Goal: Information Seeking & Learning: Check status

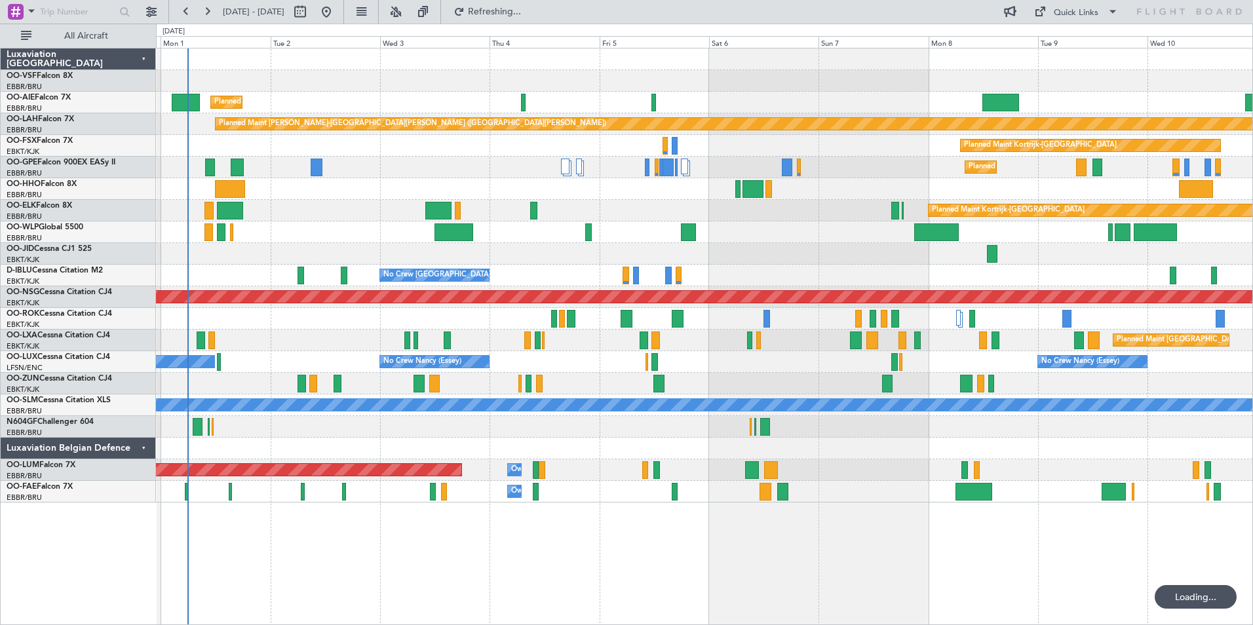
click at [352, 246] on div "AOG Maint Kortrijk-[GEOGRAPHIC_DATA]" at bounding box center [704, 254] width 1097 height 22
click at [205, 10] on button at bounding box center [207, 11] width 21 height 21
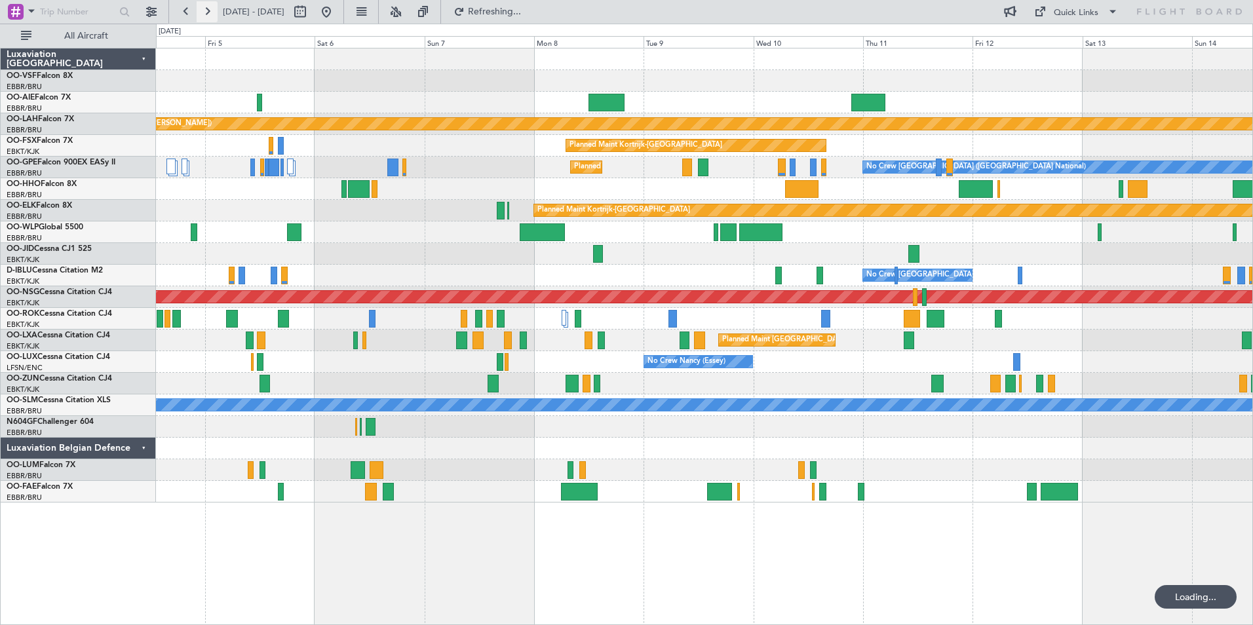
click at [205, 10] on button at bounding box center [207, 11] width 21 height 21
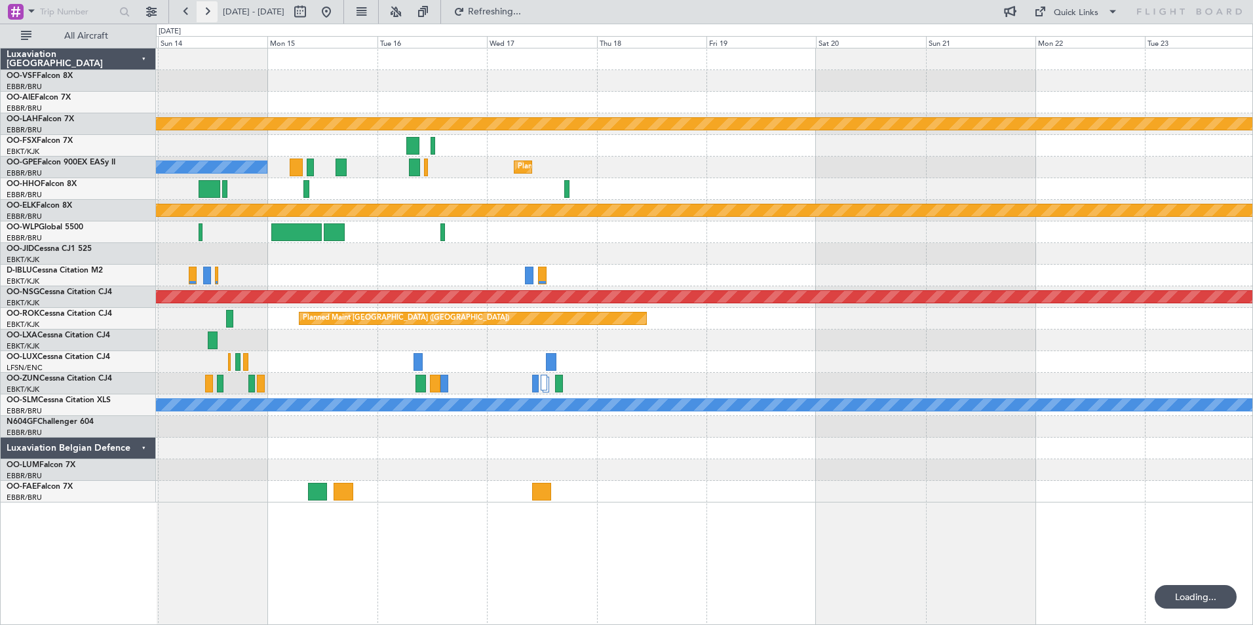
click at [205, 10] on button at bounding box center [207, 11] width 21 height 21
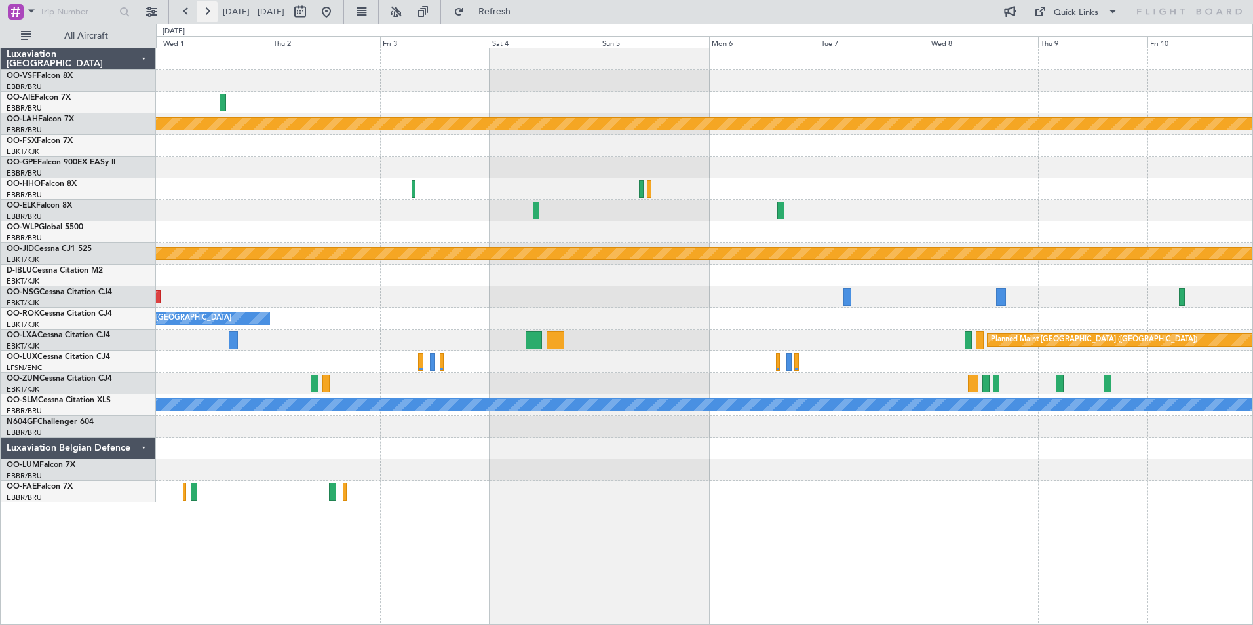
click at [205, 10] on button at bounding box center [207, 11] width 21 height 21
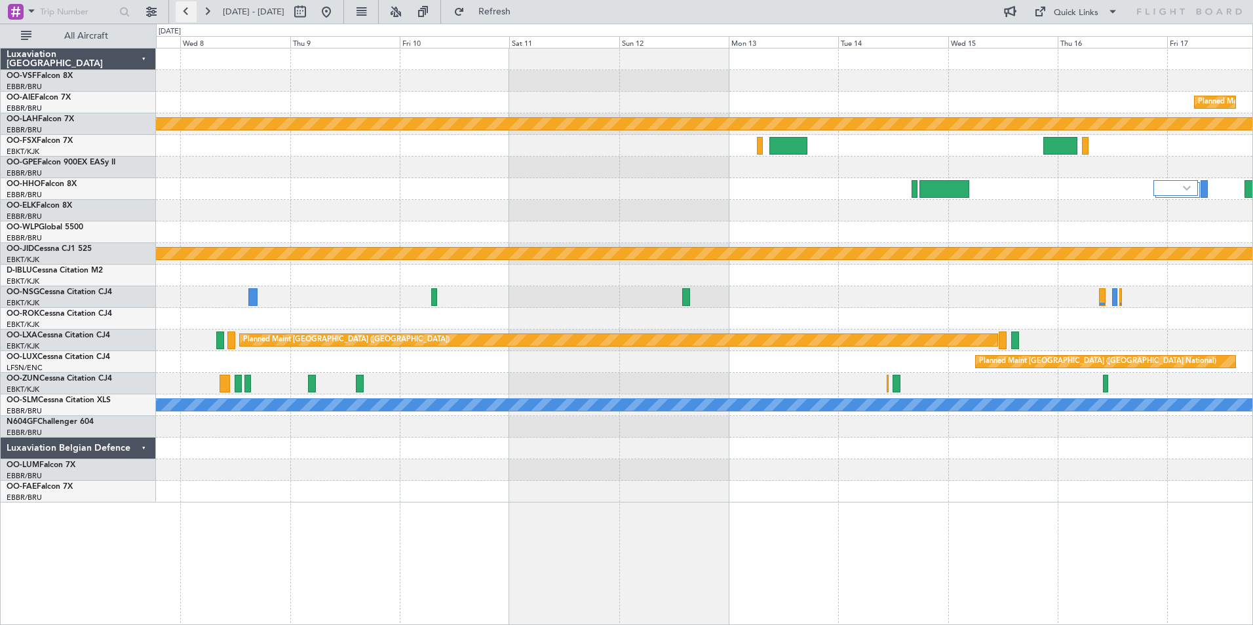
click at [186, 9] on button at bounding box center [186, 11] width 21 height 21
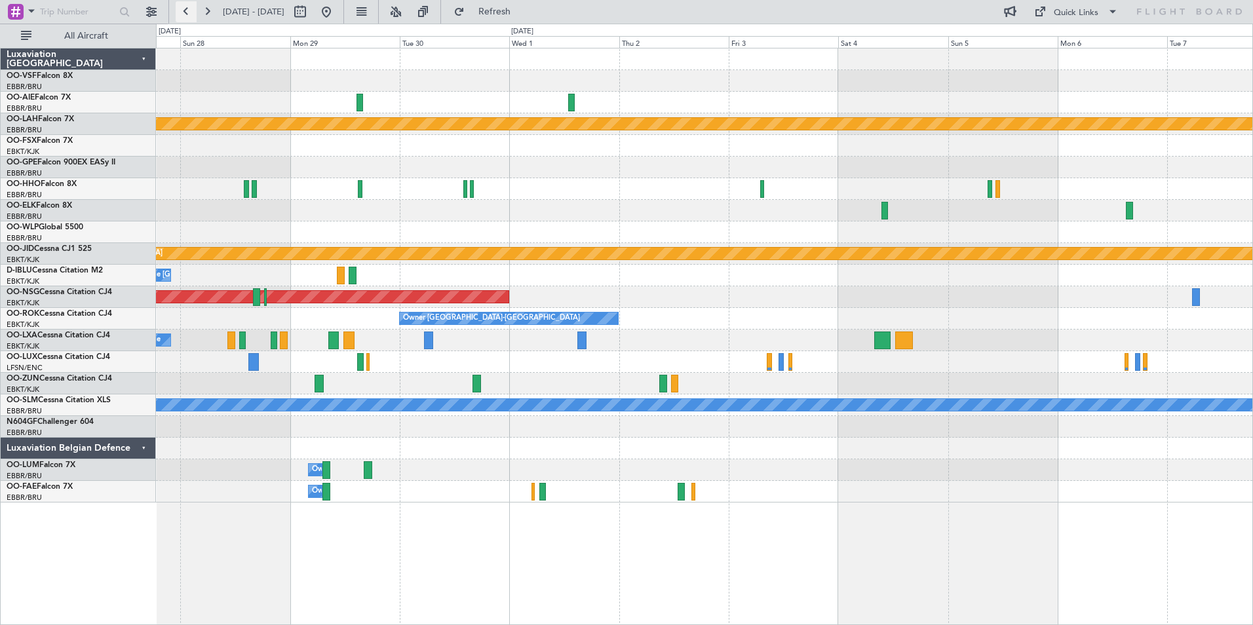
click at [186, 9] on button at bounding box center [186, 11] width 21 height 21
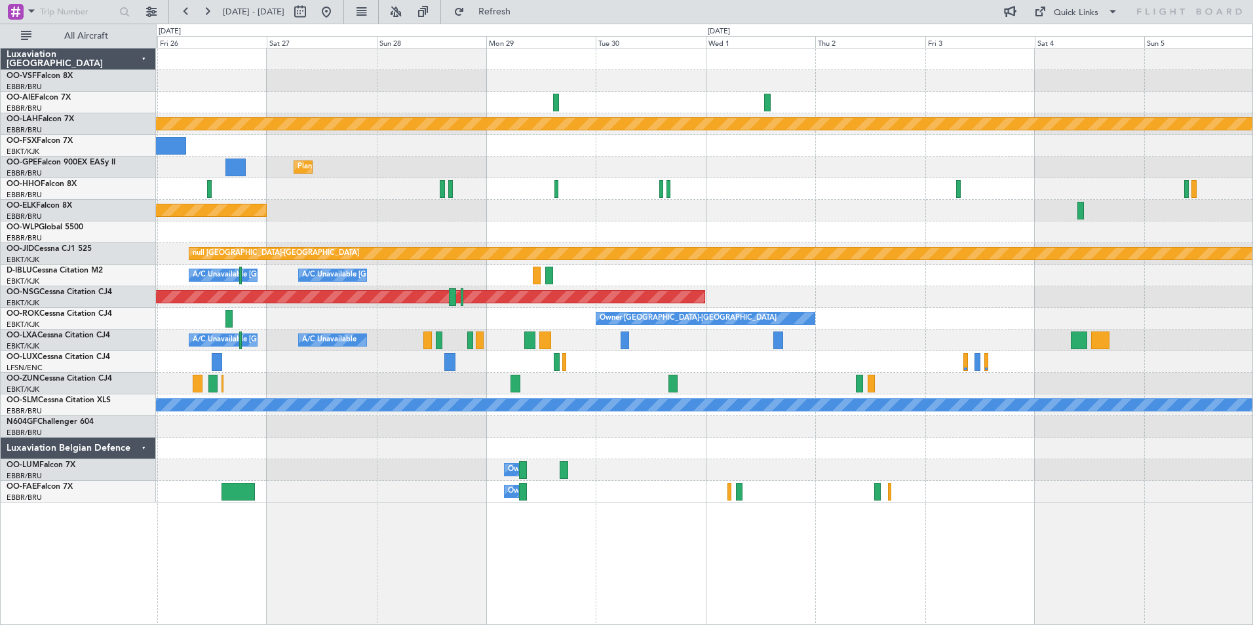
click at [114, 252] on div "Planned Maint [PERSON_NAME]-[GEOGRAPHIC_DATA][PERSON_NAME] ([GEOGRAPHIC_DATA][P…" at bounding box center [626, 325] width 1253 height 602
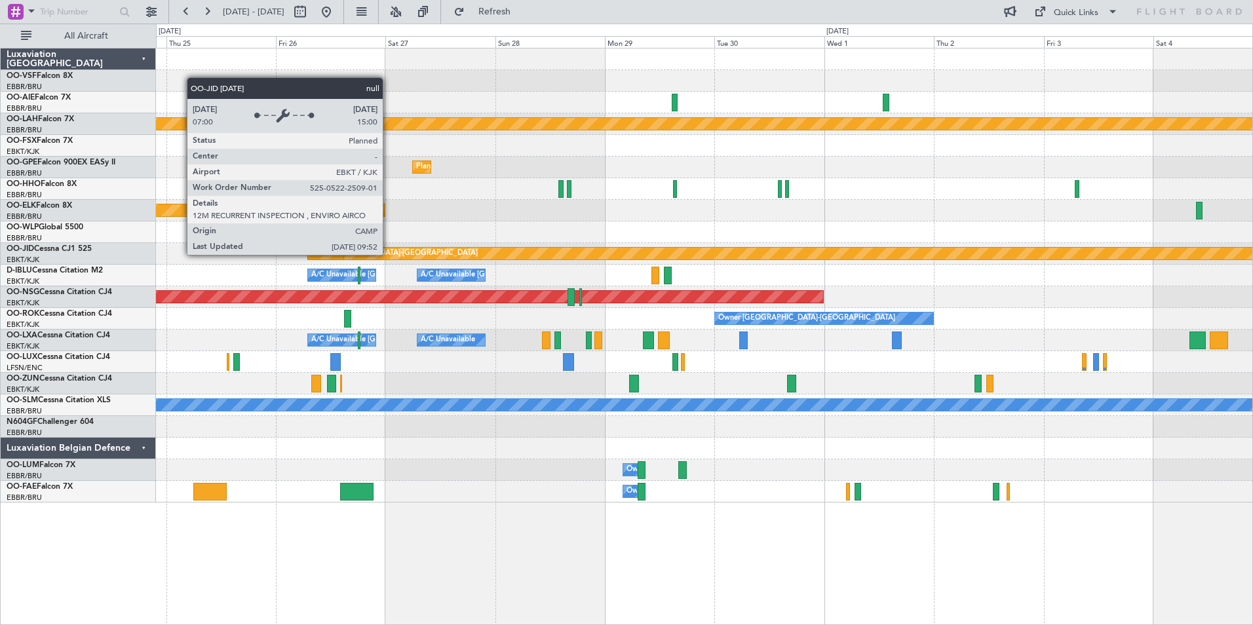
click at [389, 254] on div "null [GEOGRAPHIC_DATA]-[GEOGRAPHIC_DATA]" at bounding box center [394, 254] width 167 height 20
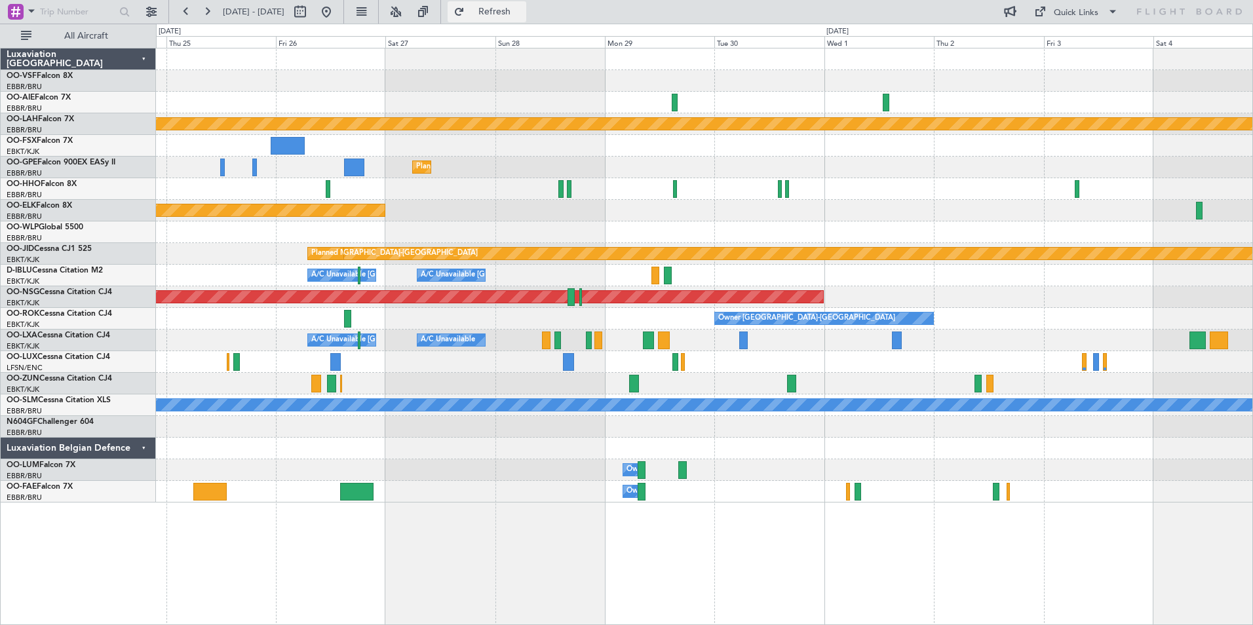
click at [522, 10] on span "Refresh" at bounding box center [494, 11] width 55 height 9
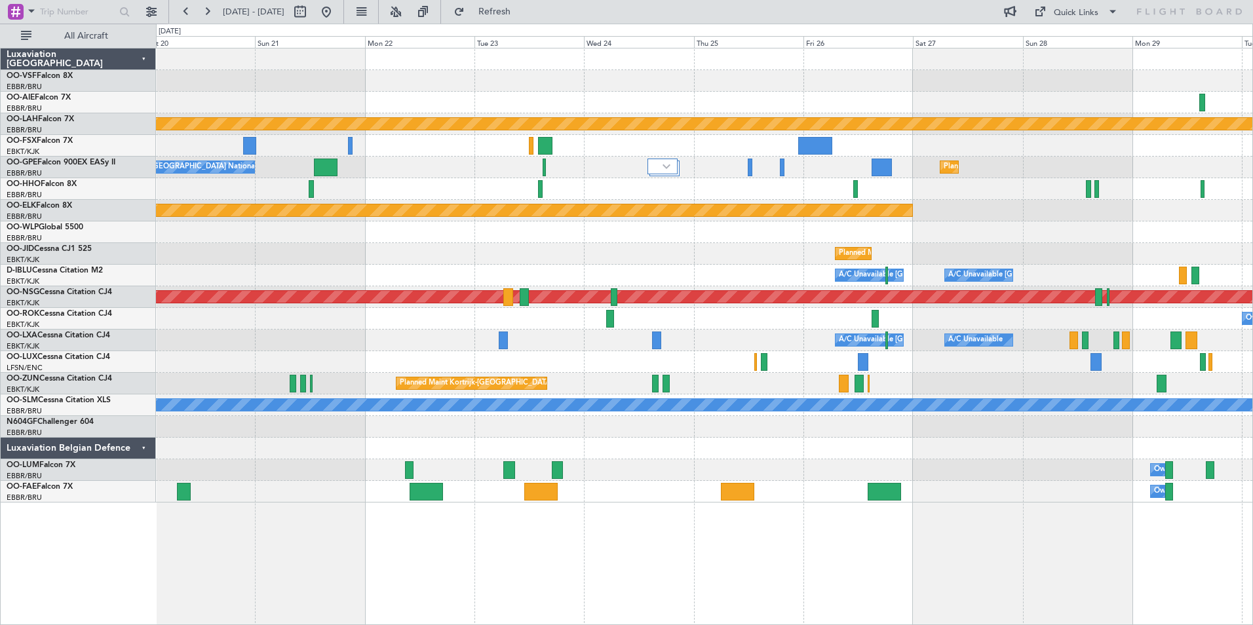
click at [867, 472] on div "Owner Melsbroek Air Base" at bounding box center [704, 471] width 1097 height 22
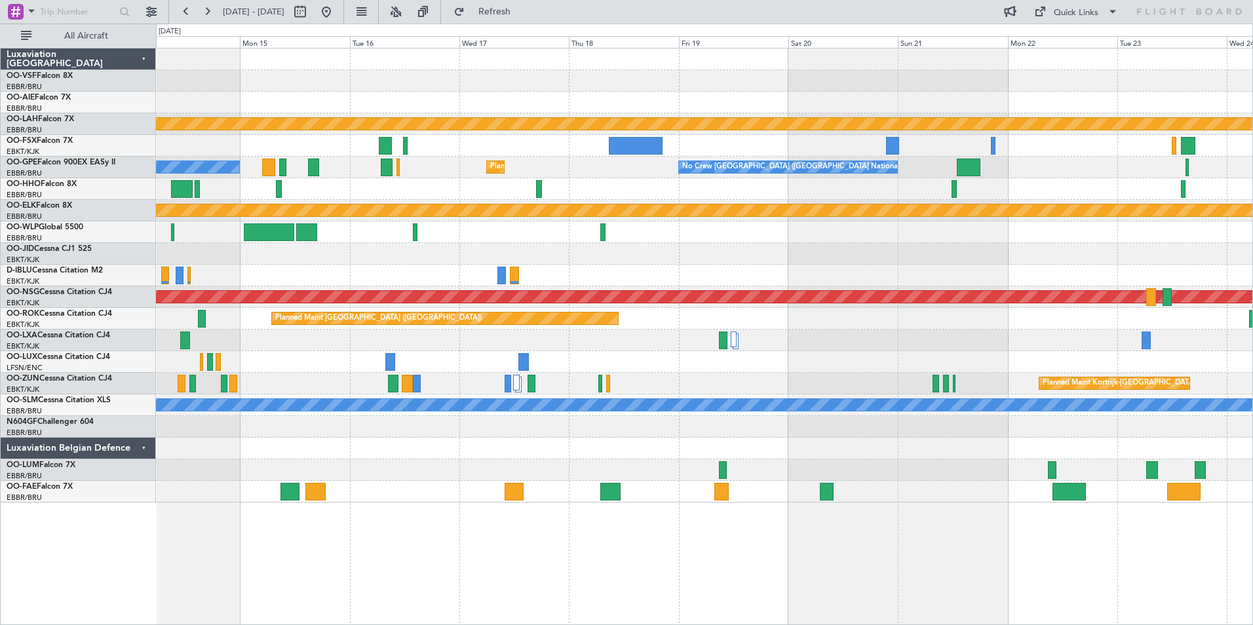
click at [307, 477] on div at bounding box center [704, 471] width 1097 height 22
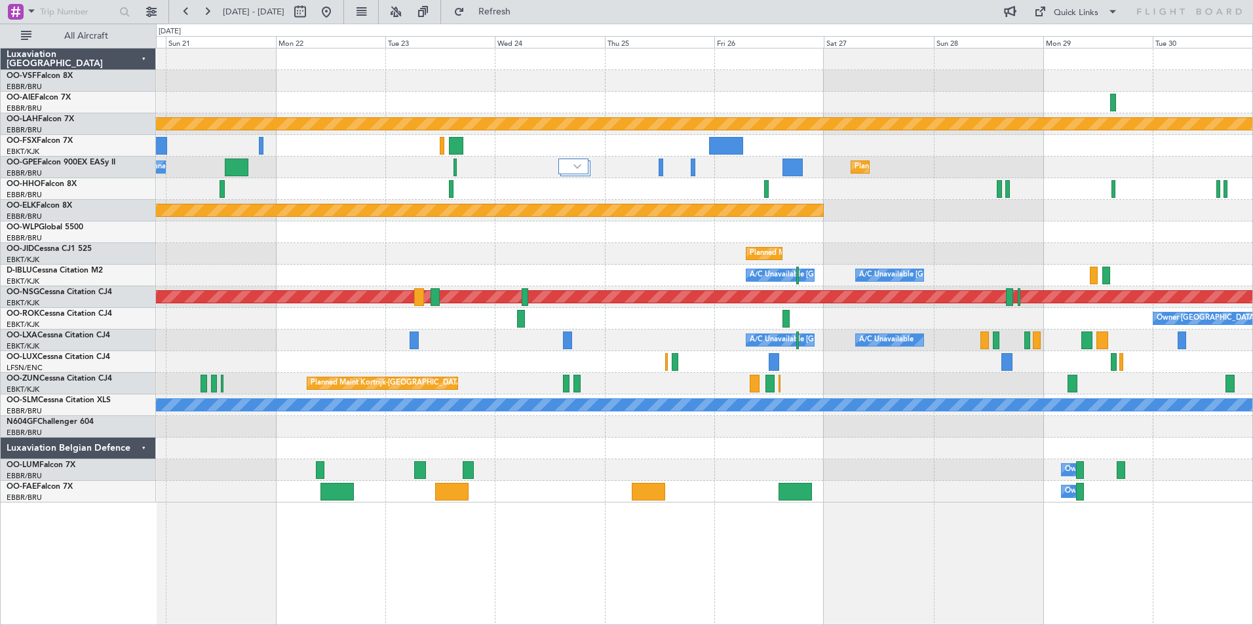
click at [233, 435] on div "Planned Maint [PERSON_NAME]-[GEOGRAPHIC_DATA][PERSON_NAME] ([GEOGRAPHIC_DATA][P…" at bounding box center [704, 276] width 1097 height 454
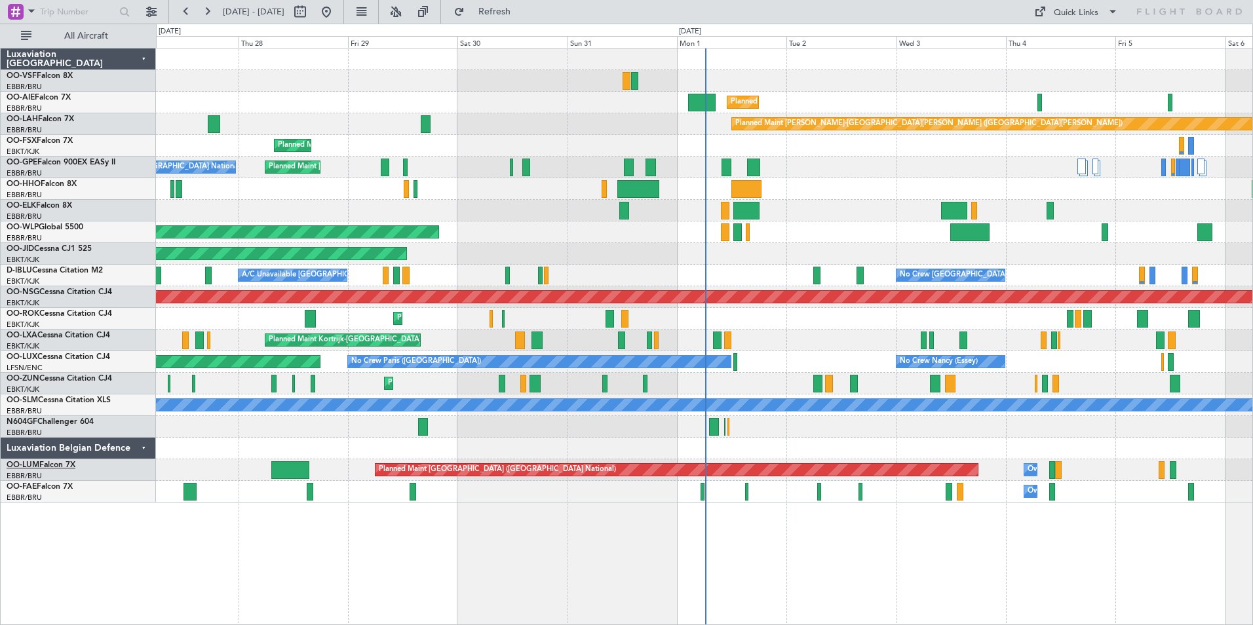
click at [31, 465] on span "OO-LUM" at bounding box center [23, 466] width 33 height 8
